Goal: Task Accomplishment & Management: Use online tool/utility

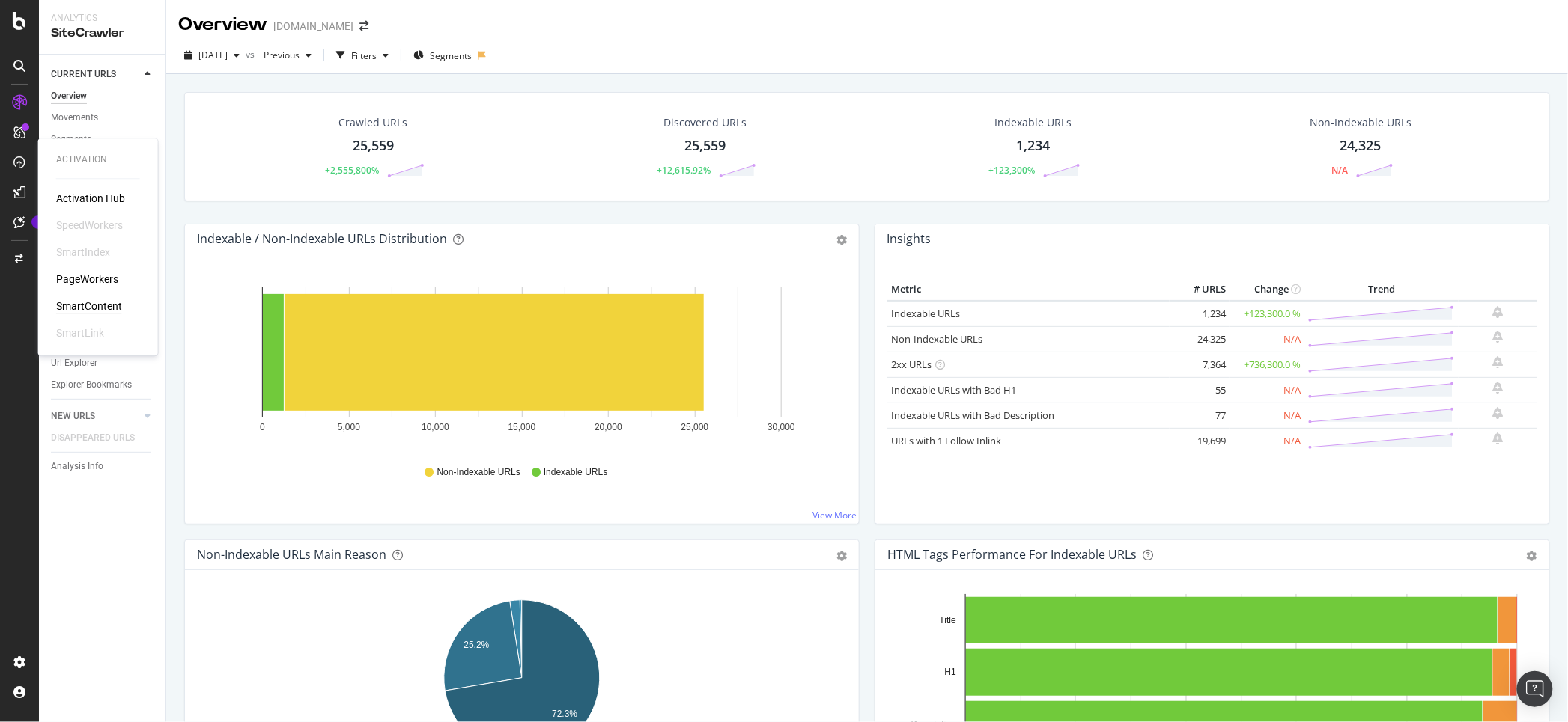
click at [81, 310] on div "SmartContent" at bounding box center [89, 306] width 66 height 15
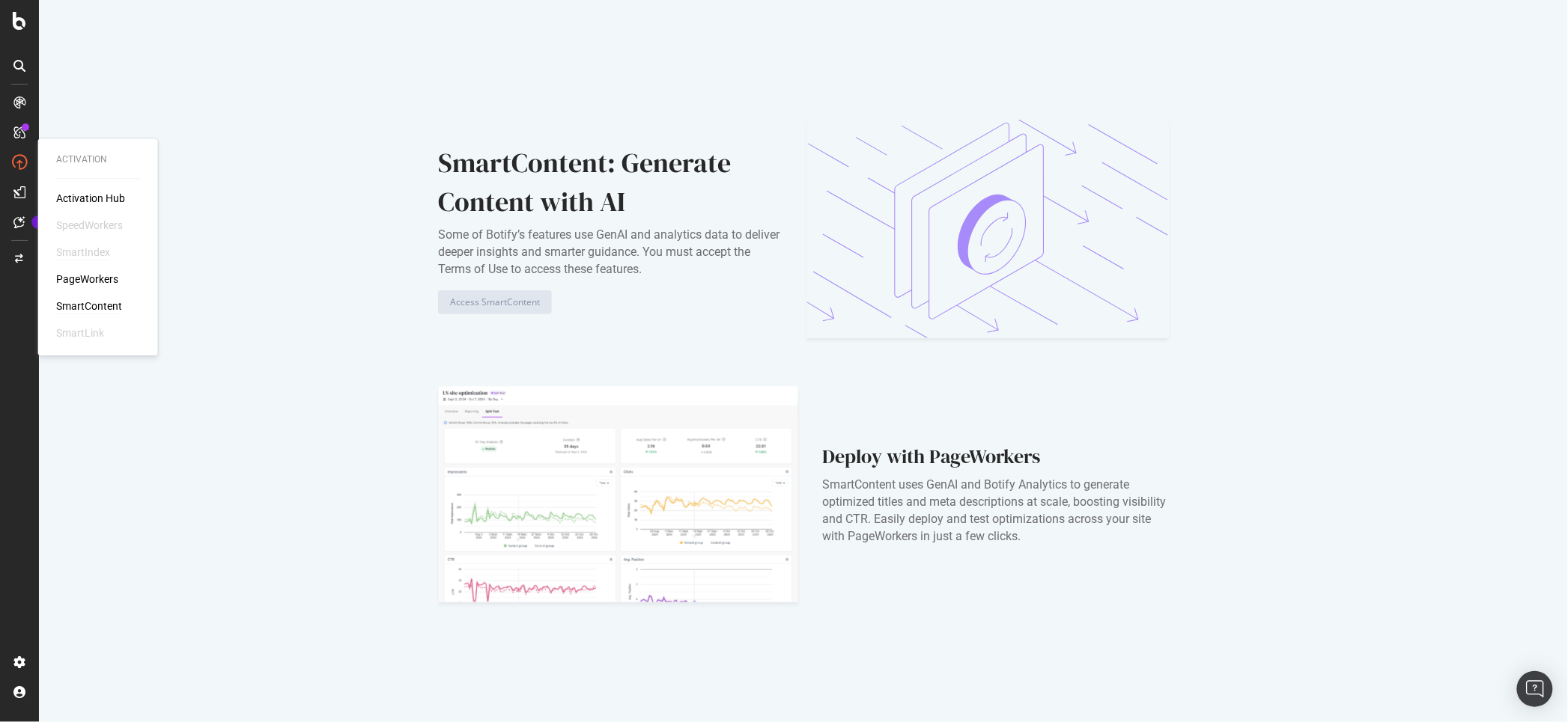
click at [83, 250] on div "SmartIndex" at bounding box center [82, 252] width 54 height 15
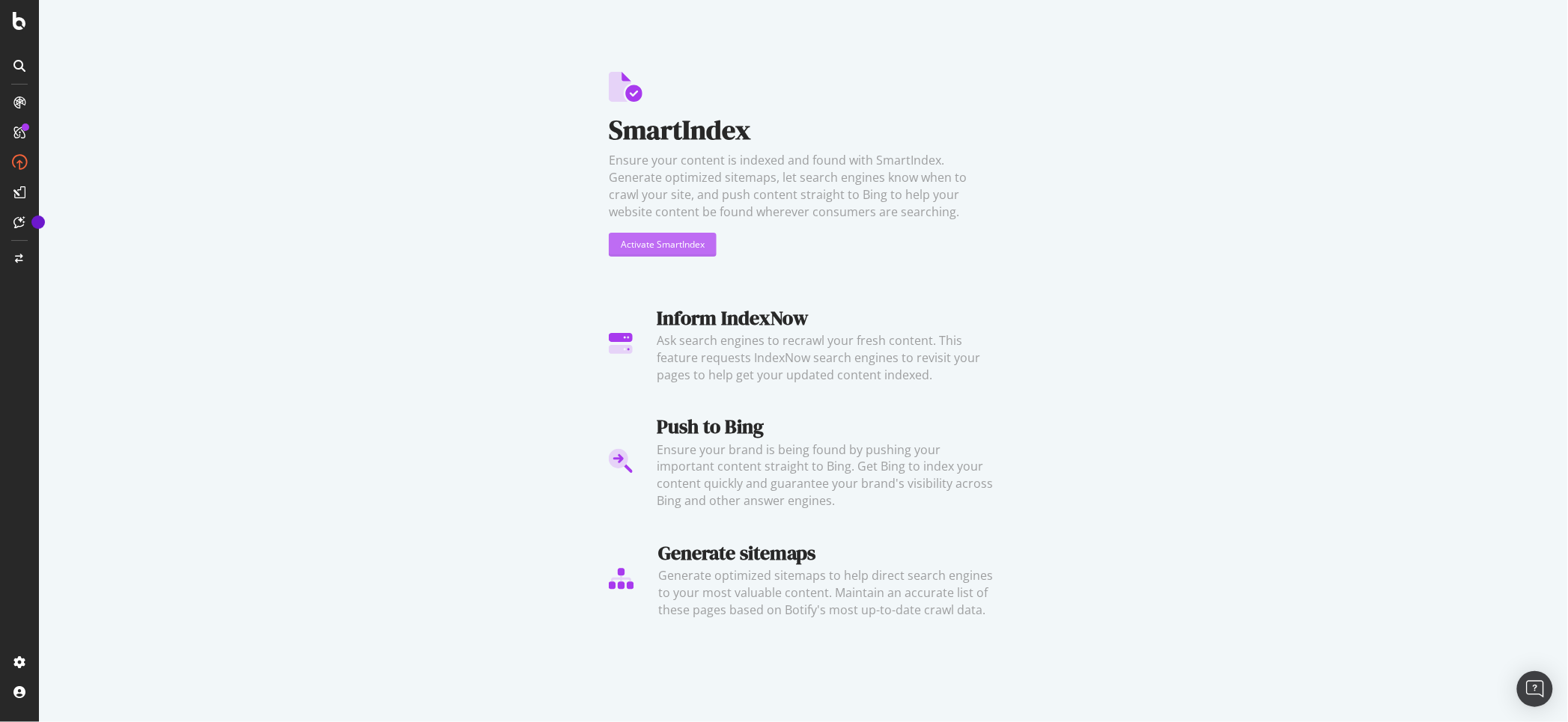
click at [646, 245] on div "Activate SmartIndex" at bounding box center [663, 244] width 84 height 12
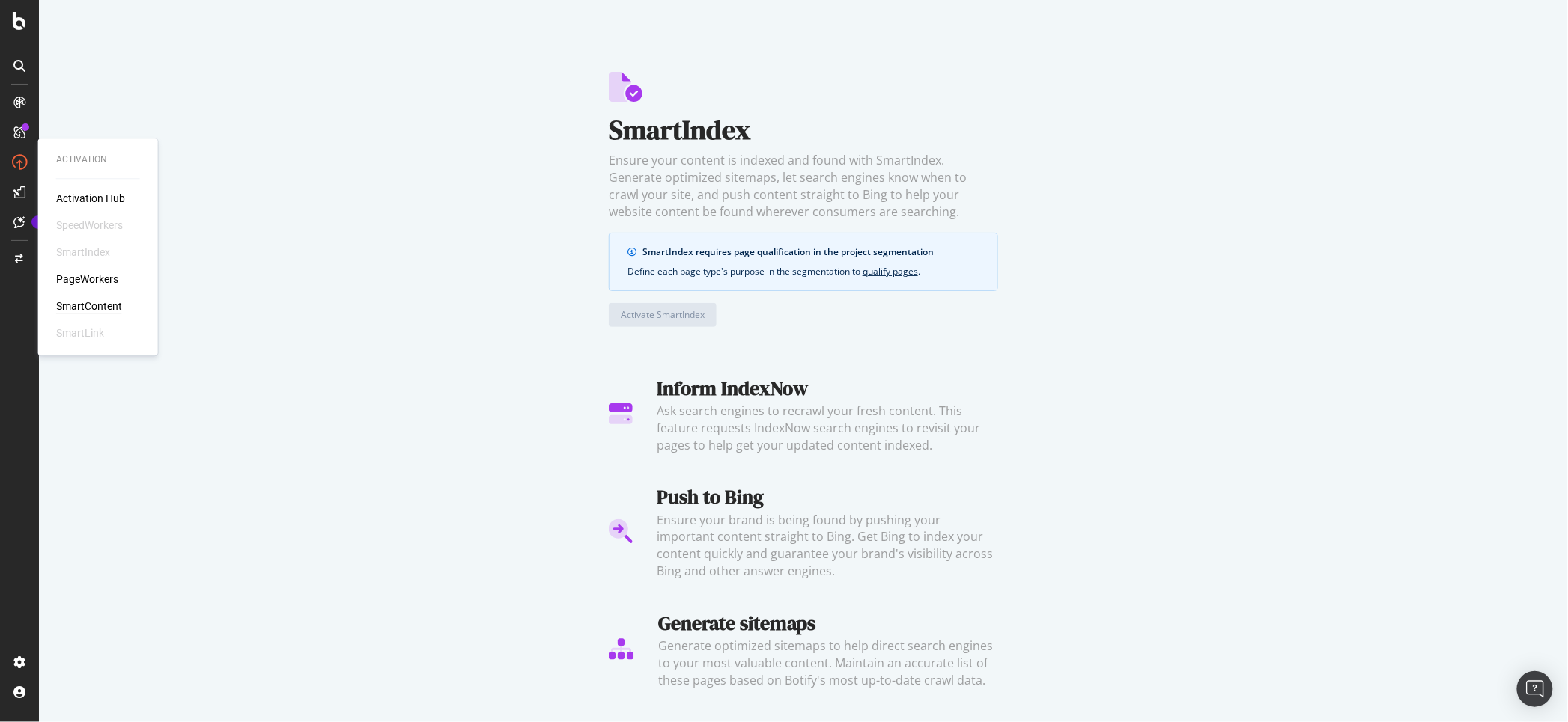
click at [86, 301] on div "SmartContent" at bounding box center [89, 306] width 66 height 15
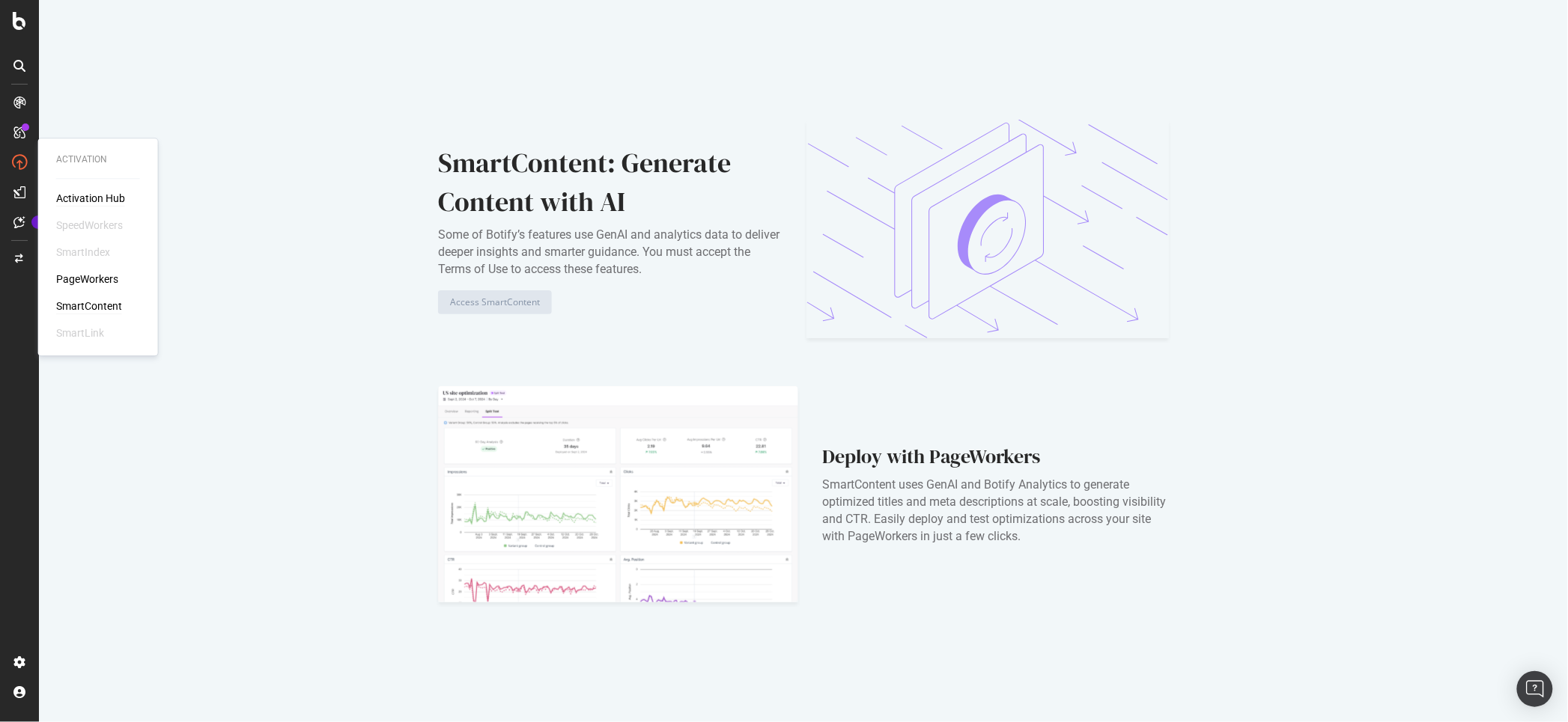
click at [92, 193] on div "Activation Hub" at bounding box center [91, 198] width 69 height 15
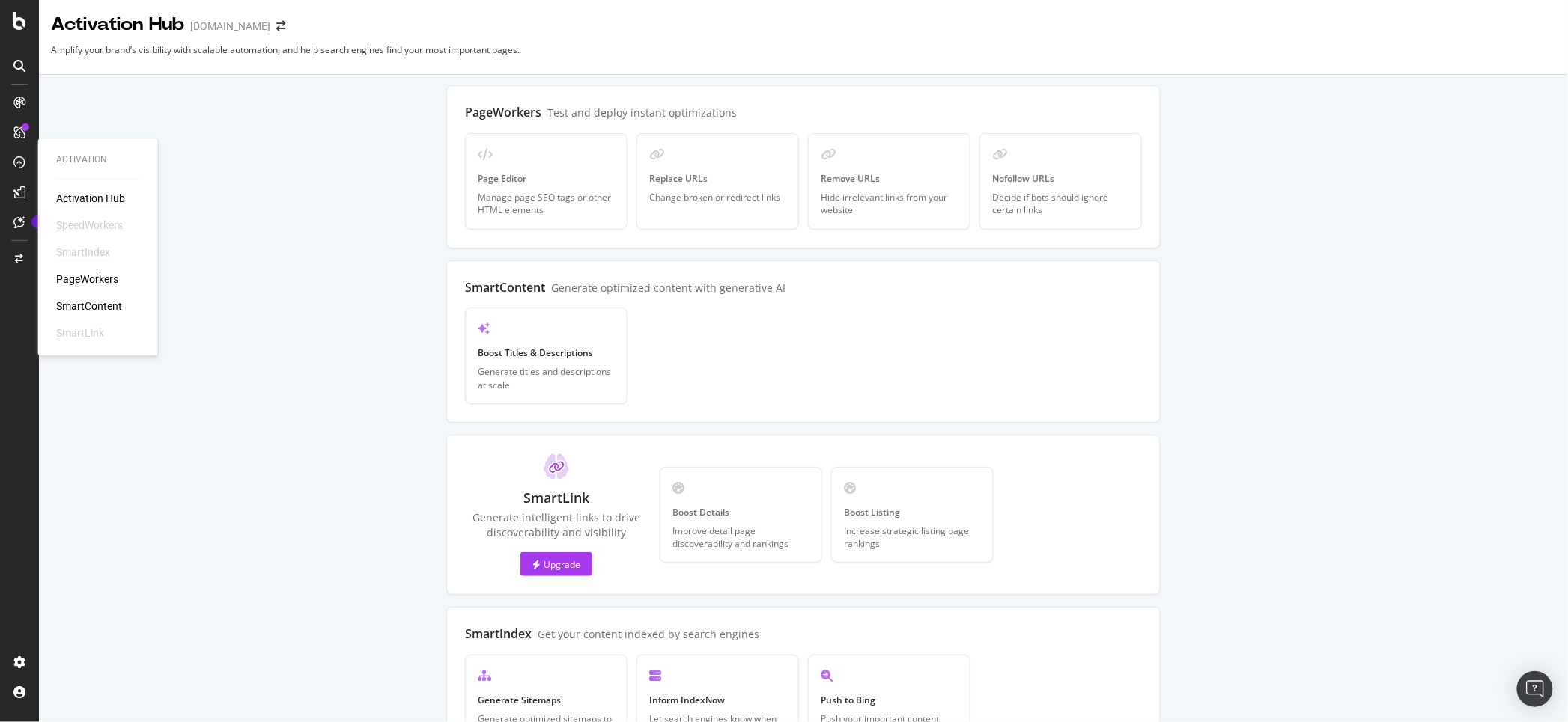
click at [79, 249] on div "SmartIndex" at bounding box center [82, 252] width 54 height 15
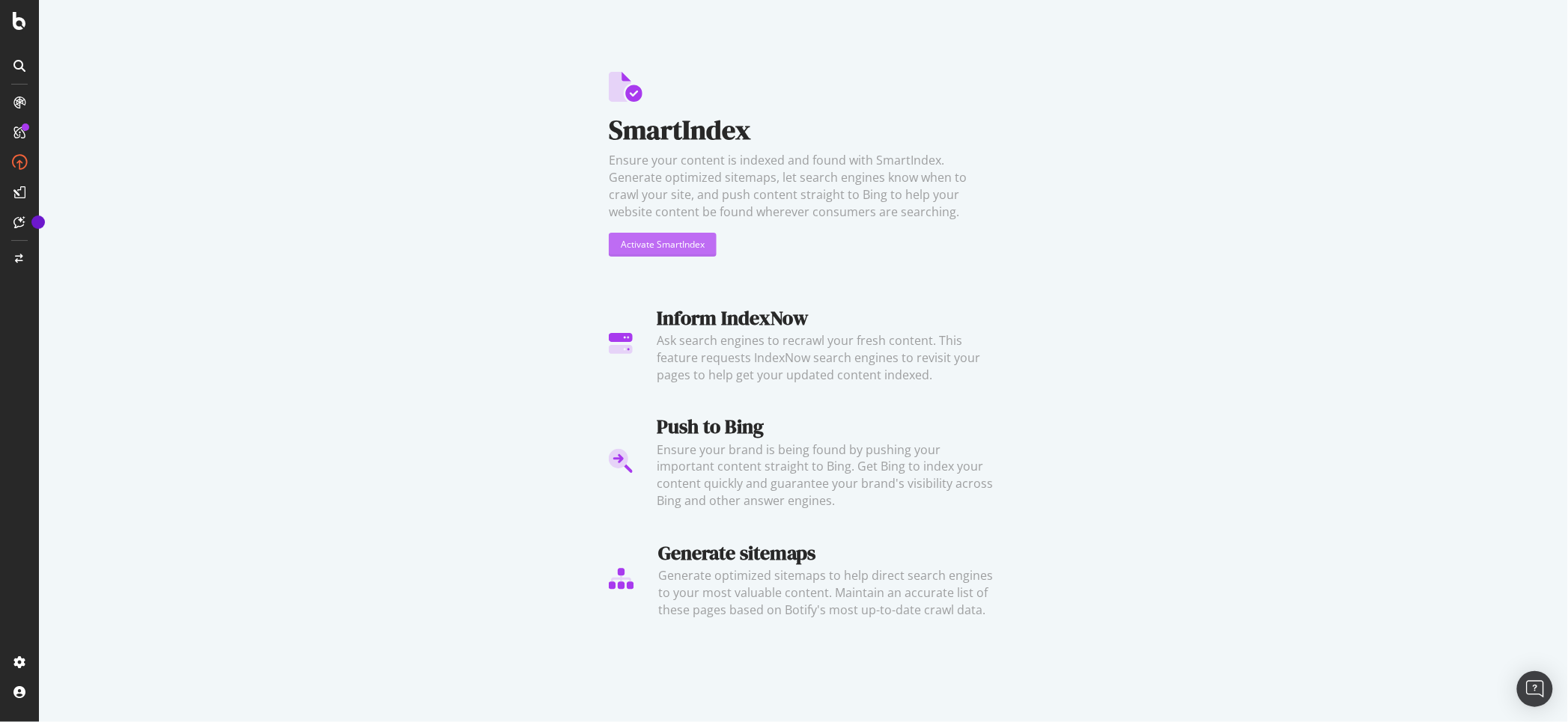
click at [670, 250] on div "Activate SmartIndex" at bounding box center [663, 244] width 84 height 12
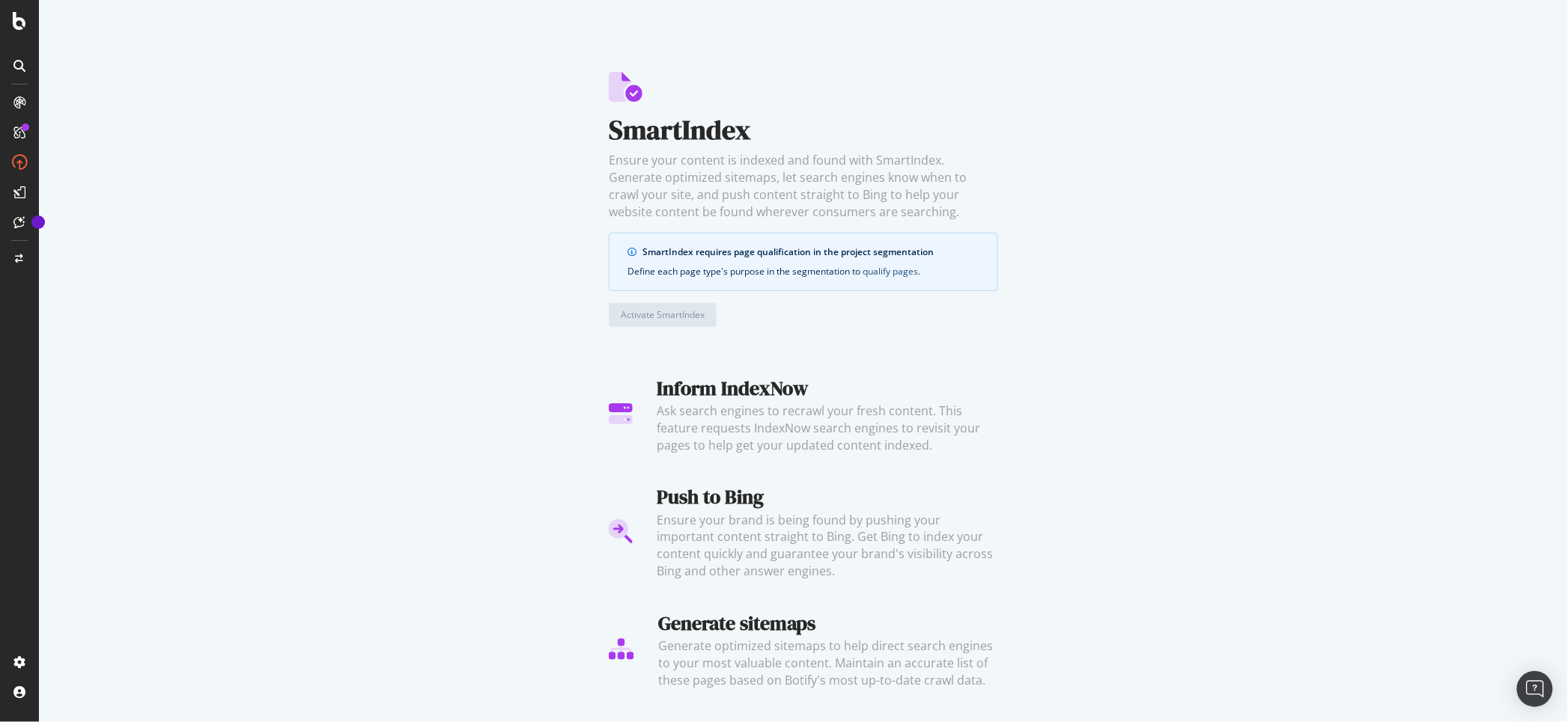
click at [897, 270] on link "qualify pages" at bounding box center [889, 271] width 55 height 12
click at [81, 657] on div "Segment Editor" at bounding box center [118, 656] width 142 height 12
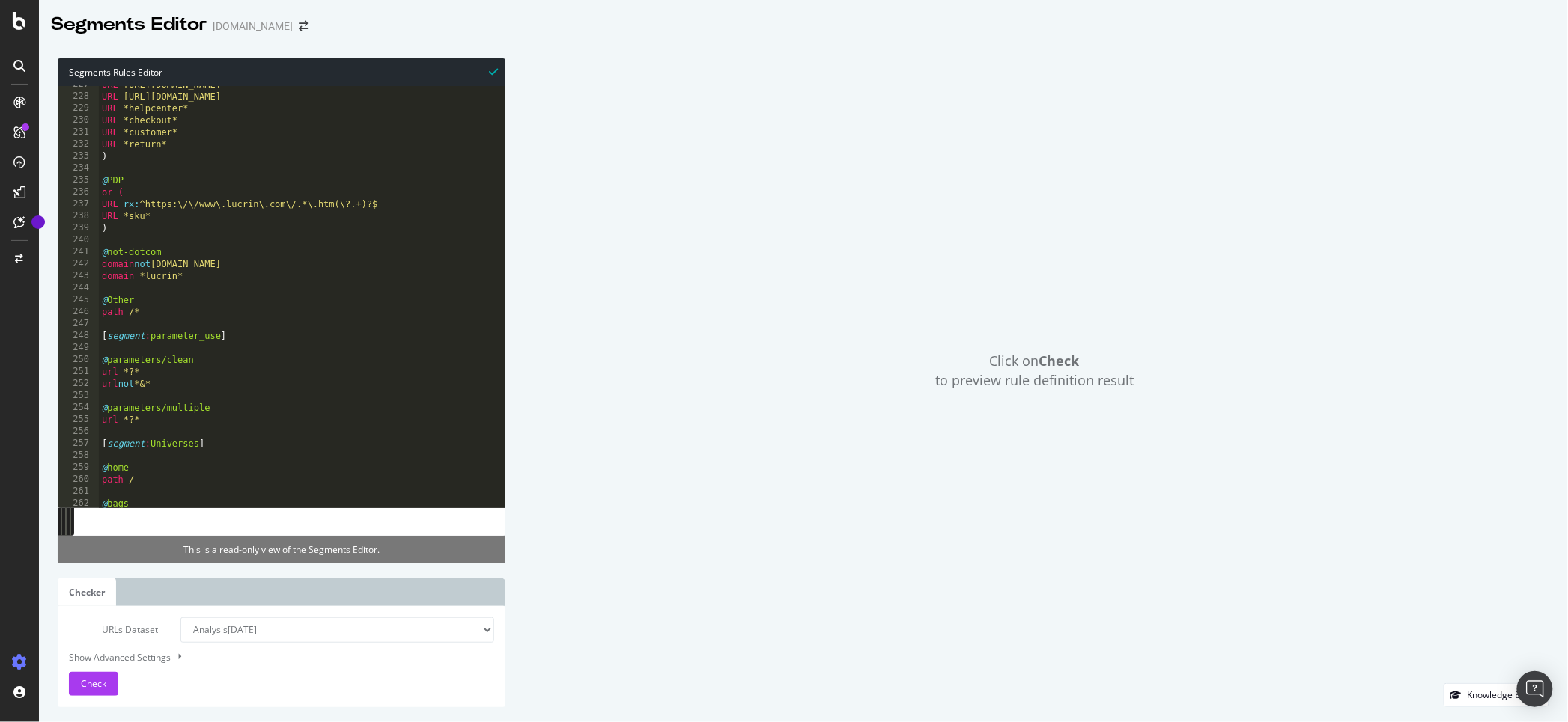
scroll to position [2716, 0]
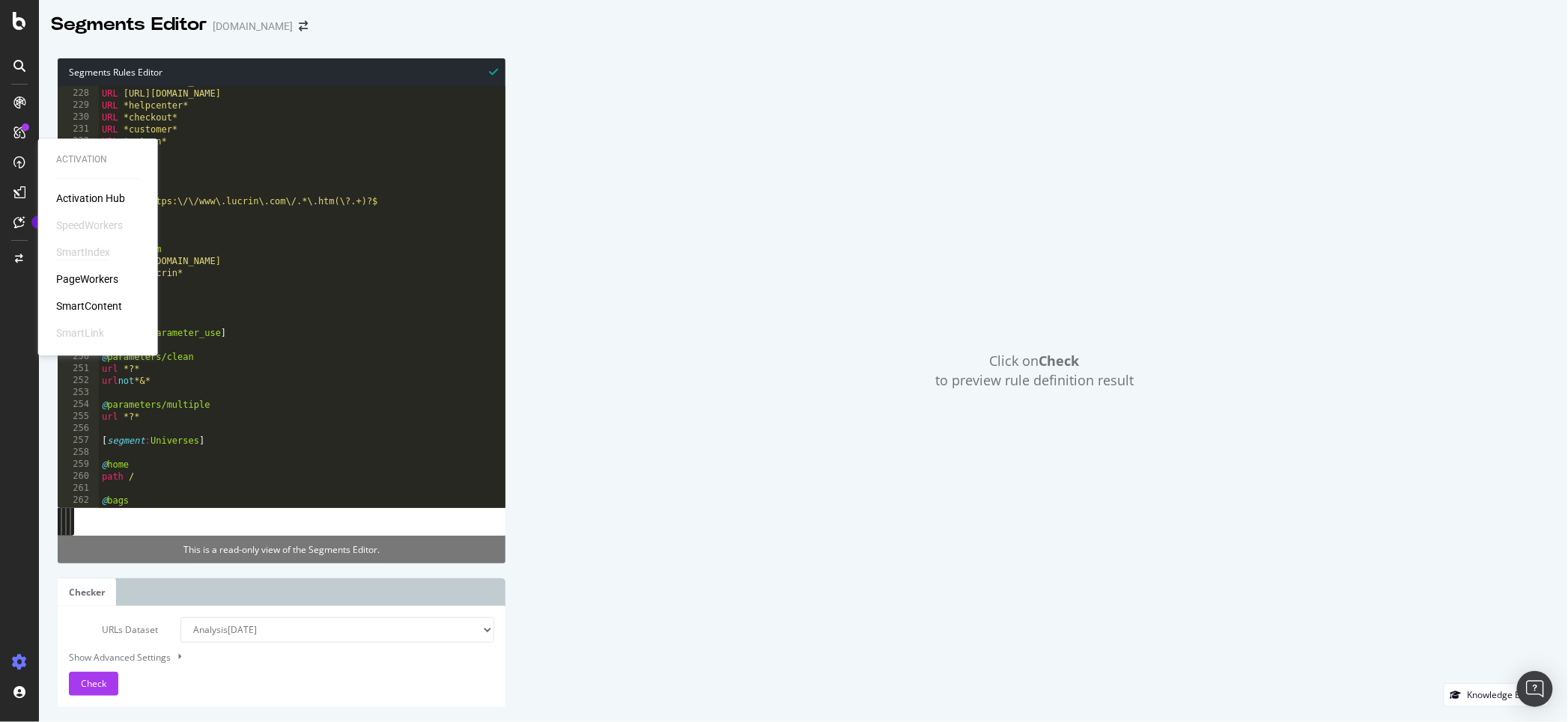
click at [79, 253] on div "SmartIndex" at bounding box center [82, 252] width 54 height 15
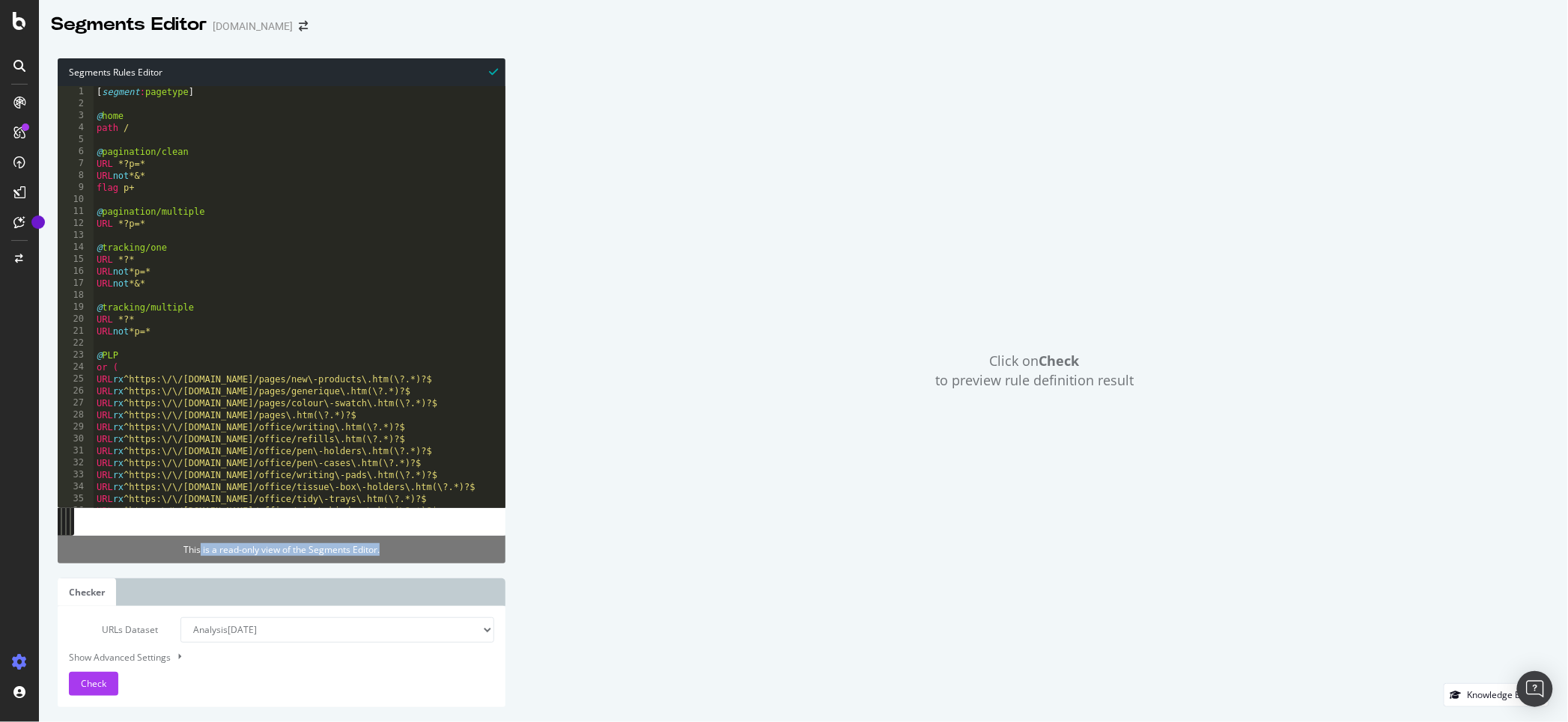
drag, startPoint x: 201, startPoint y: 549, endPoint x: 328, endPoint y: 556, distance: 127.2
click at [328, 556] on div "This is a read-only view of the Segments Editor." at bounding box center [282, 550] width 448 height 28
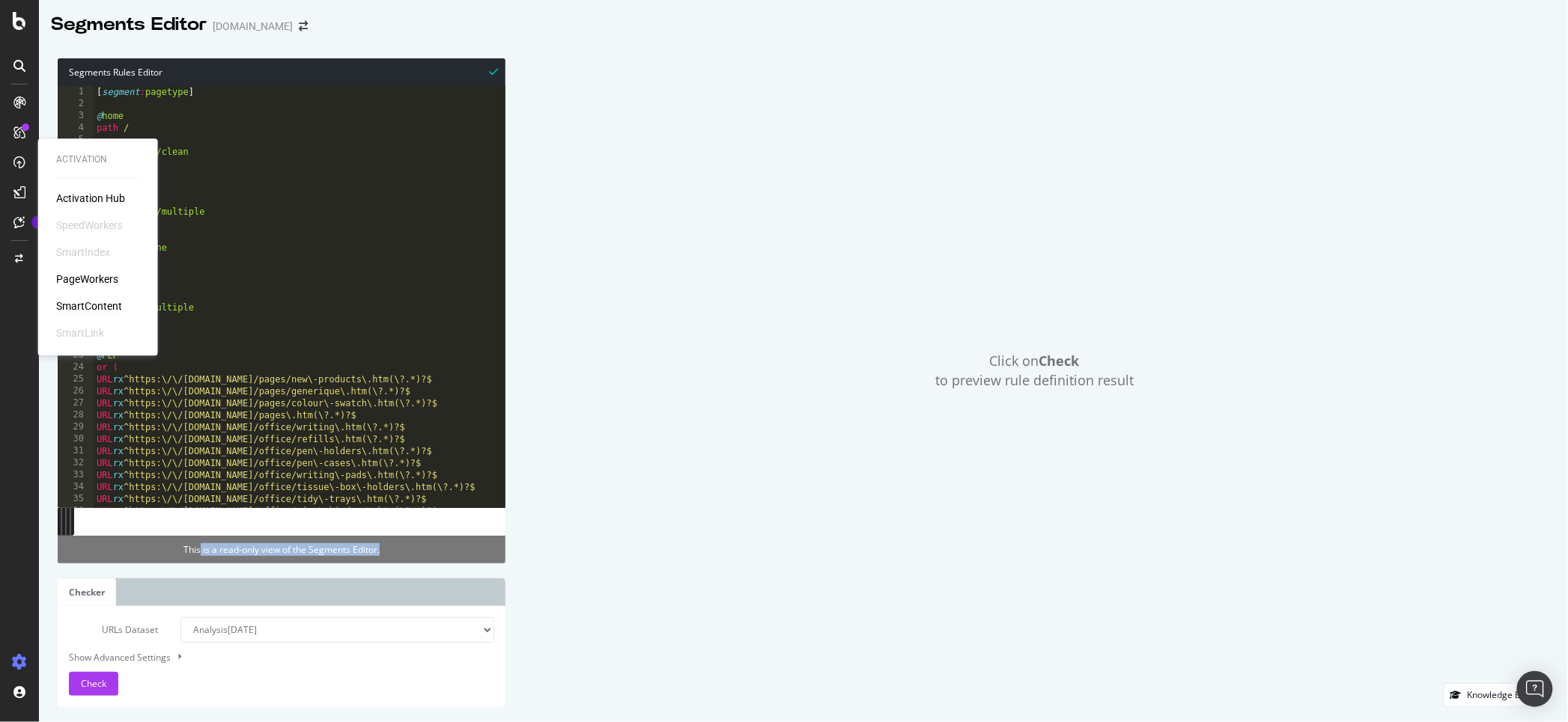
click at [65, 305] on div "SmartContent" at bounding box center [89, 306] width 66 height 15
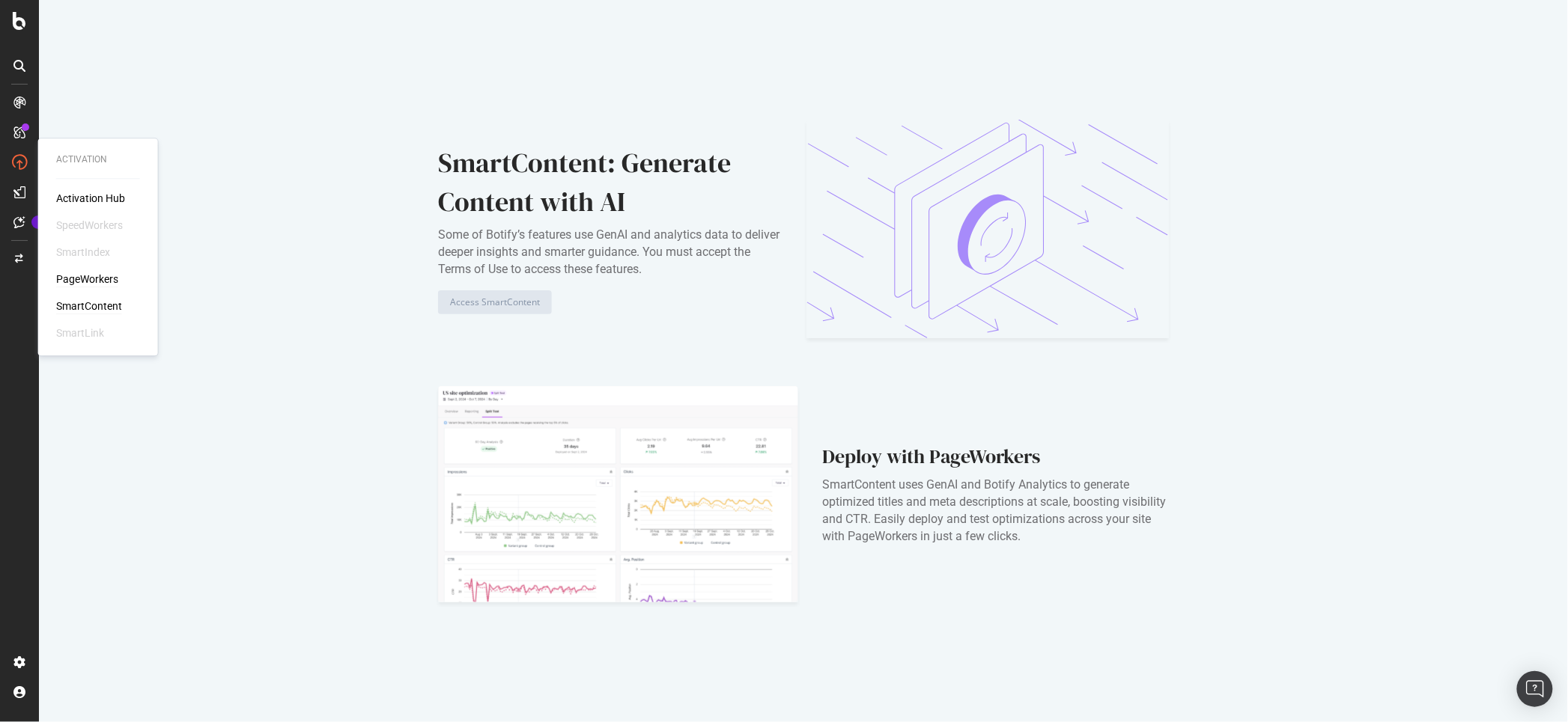
click at [68, 279] on div "PageWorkers" at bounding box center [86, 279] width 62 height 15
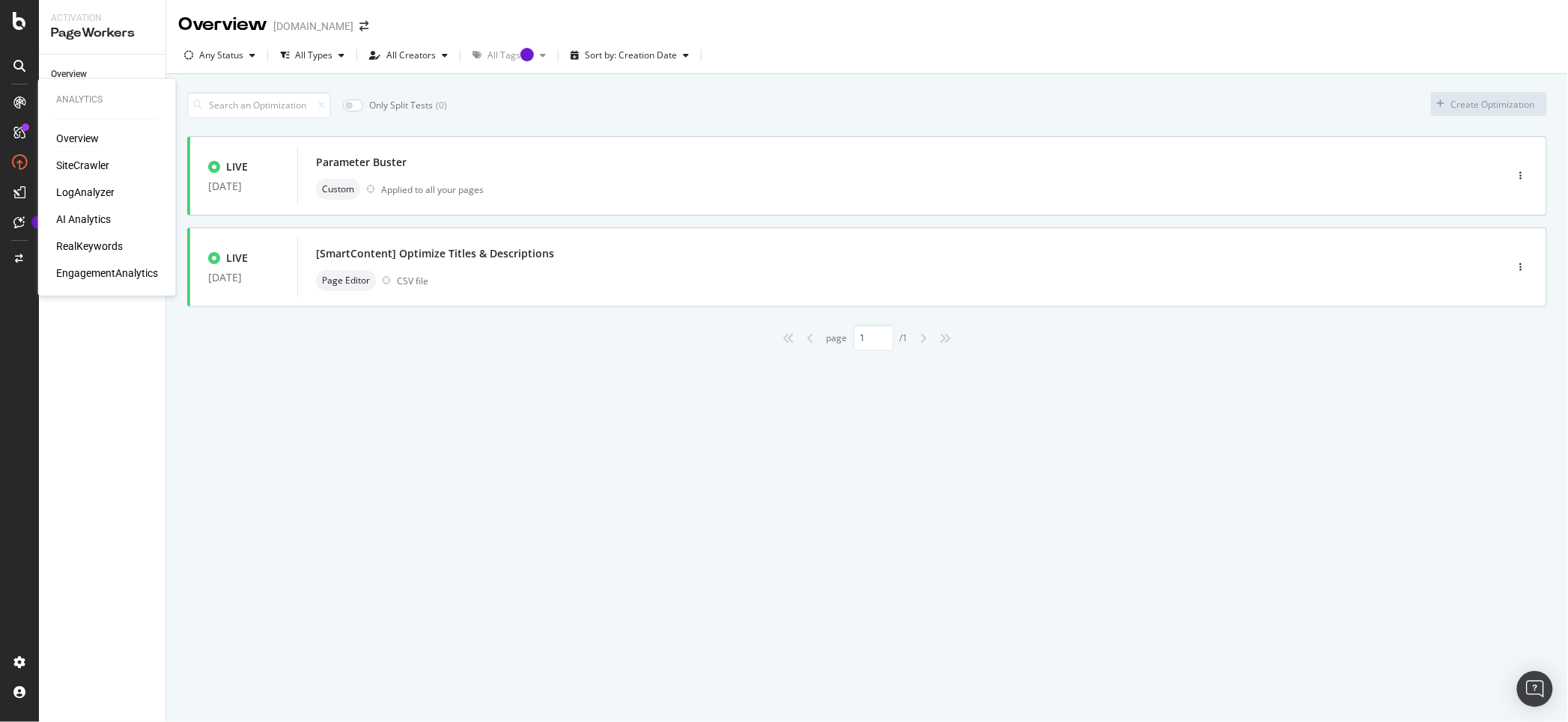
click at [83, 138] on div "Overview" at bounding box center [77, 138] width 43 height 15
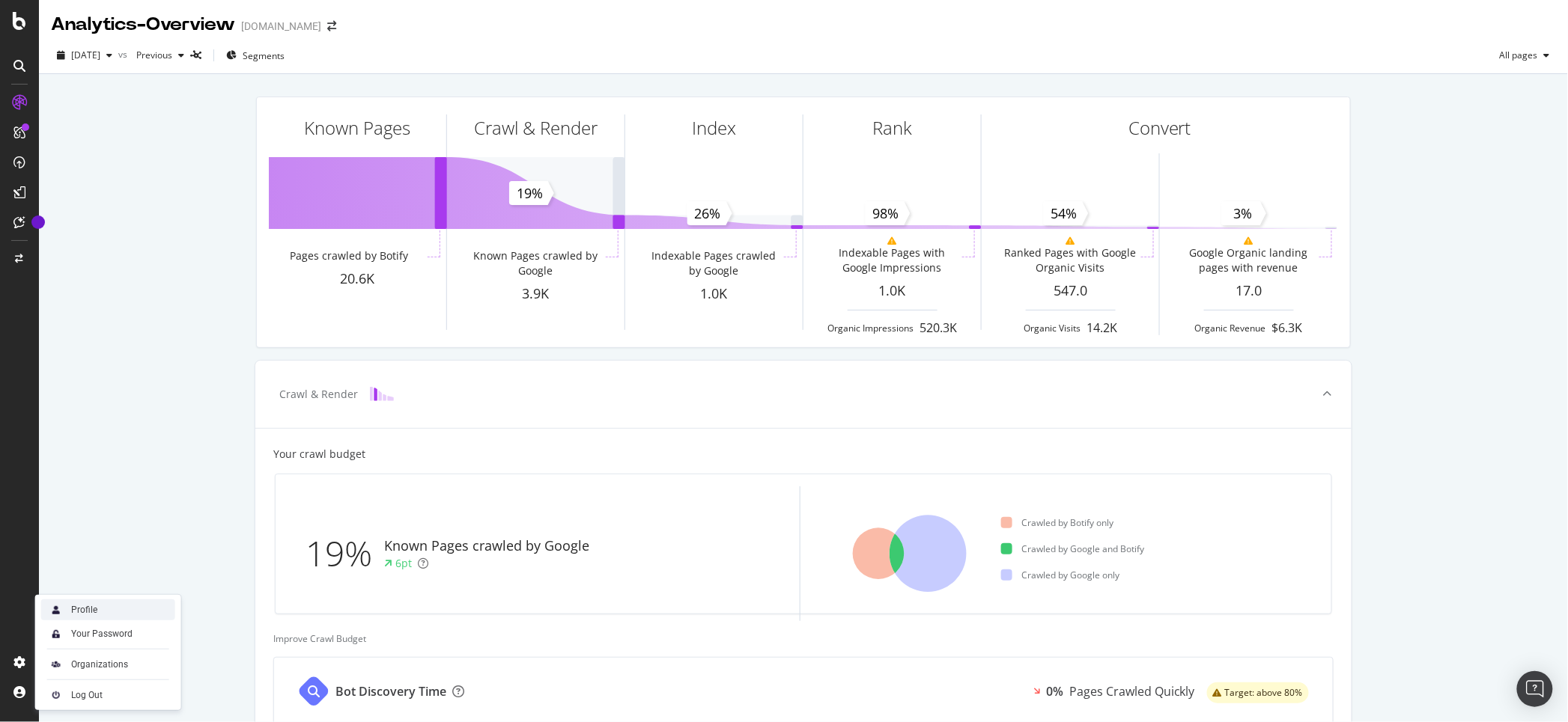
click at [110, 607] on div "Profile" at bounding box center [108, 609] width 134 height 21
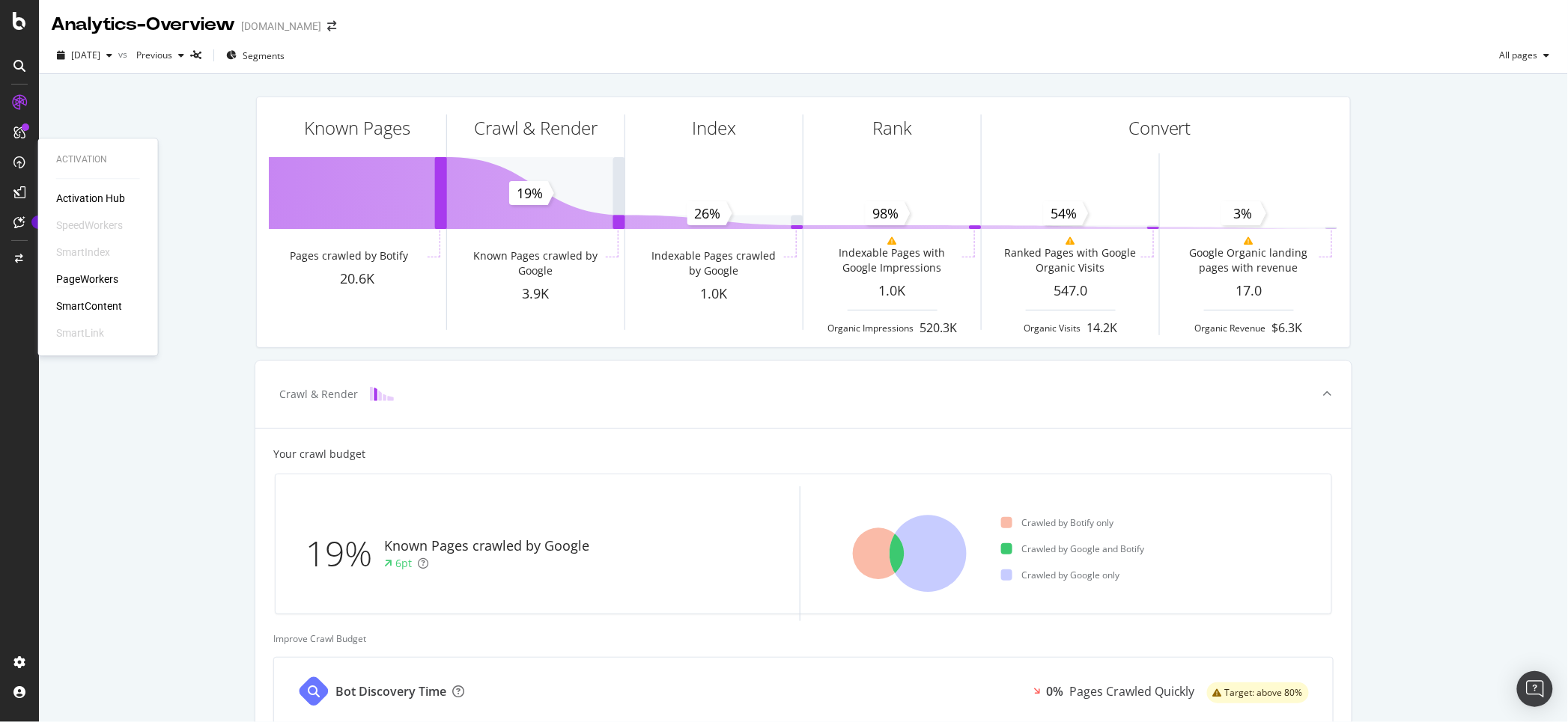
click at [69, 277] on div "PageWorkers" at bounding box center [86, 279] width 62 height 15
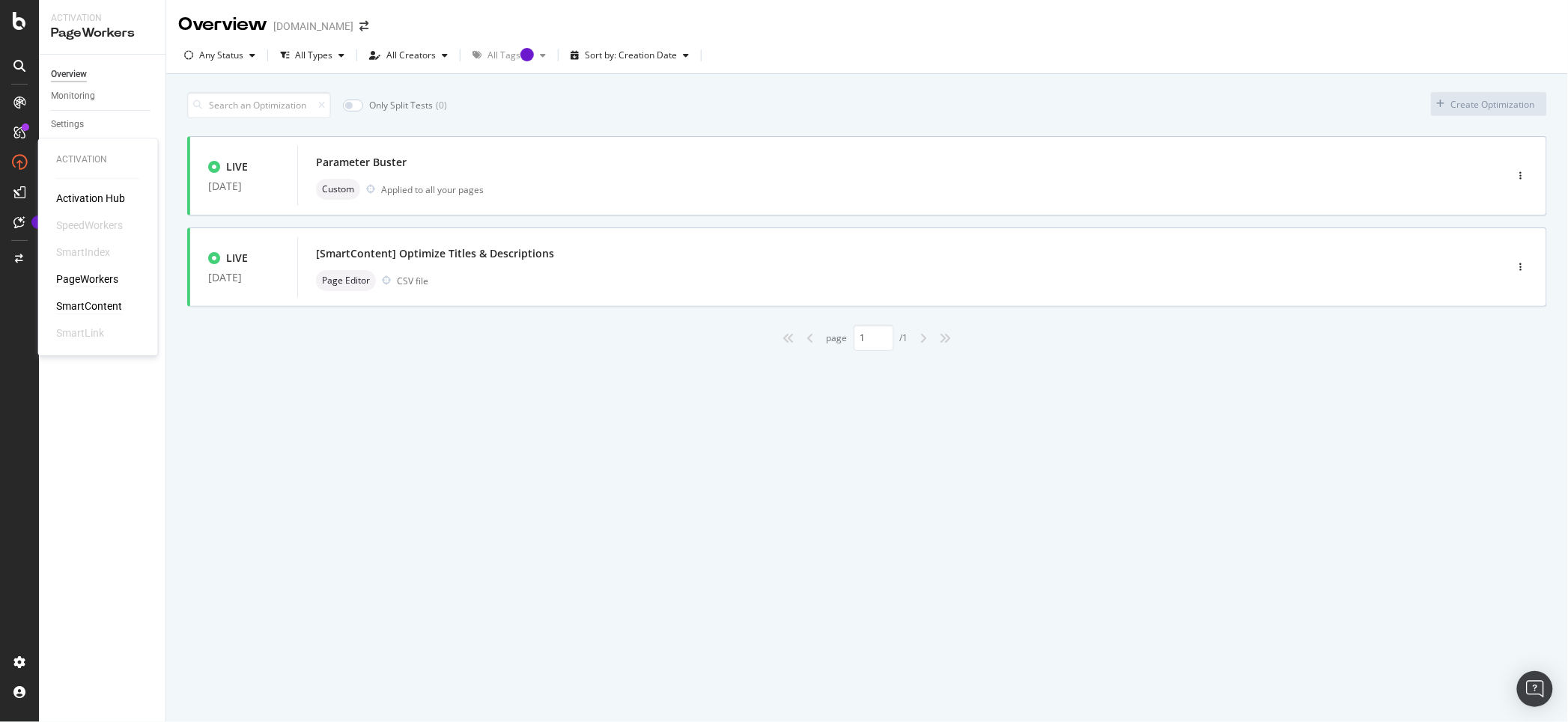
click at [74, 305] on div "SmartContent" at bounding box center [89, 306] width 66 height 15
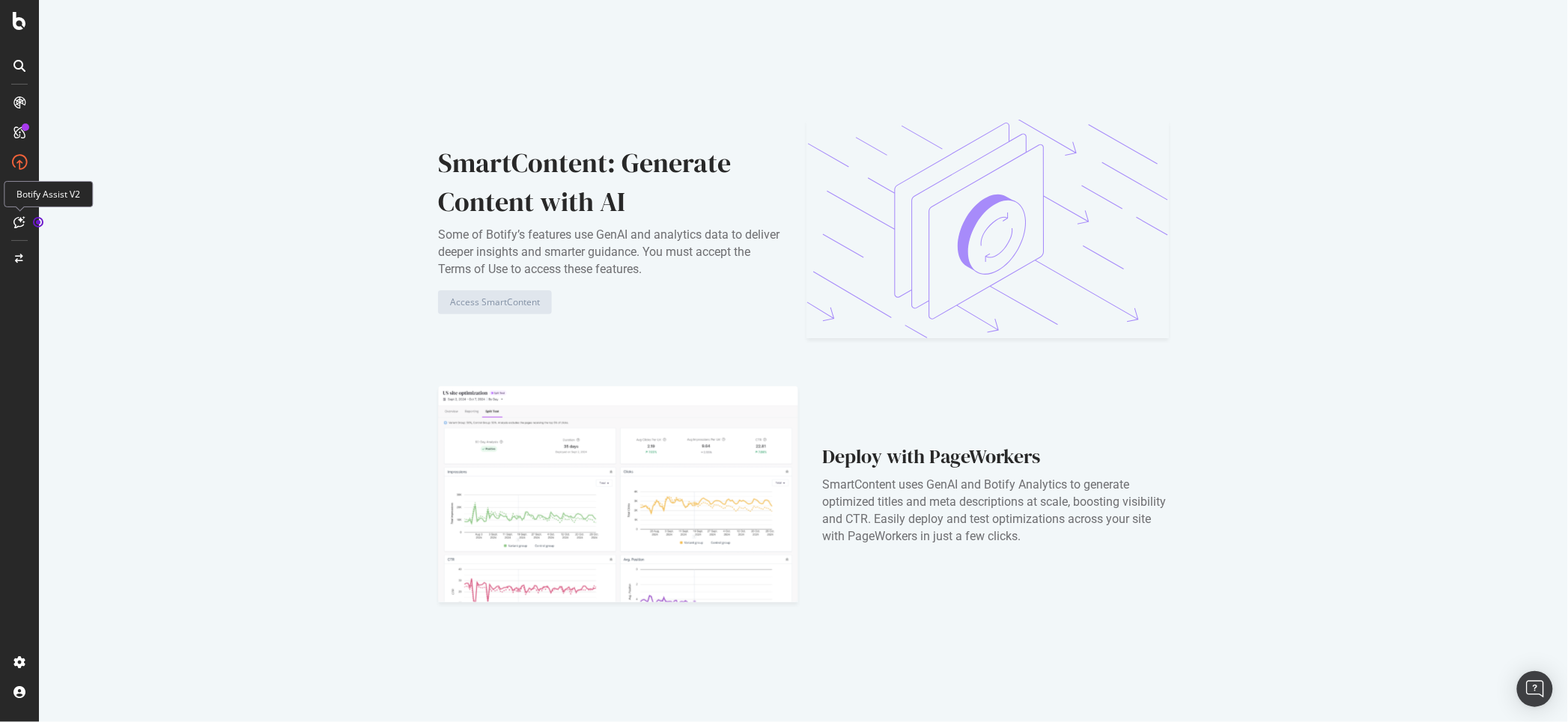
click at [19, 222] on icon at bounding box center [20, 222] width 12 height 12
click at [18, 224] on icon at bounding box center [20, 222] width 12 height 12
drag, startPoint x: 1556, startPoint y: 247, endPoint x: 18, endPoint y: 217, distance: 1538.3
click at [84, 197] on div "Botify Assist V2" at bounding box center [49, 194] width 89 height 26
